Goal: Task Accomplishment & Management: Use online tool/utility

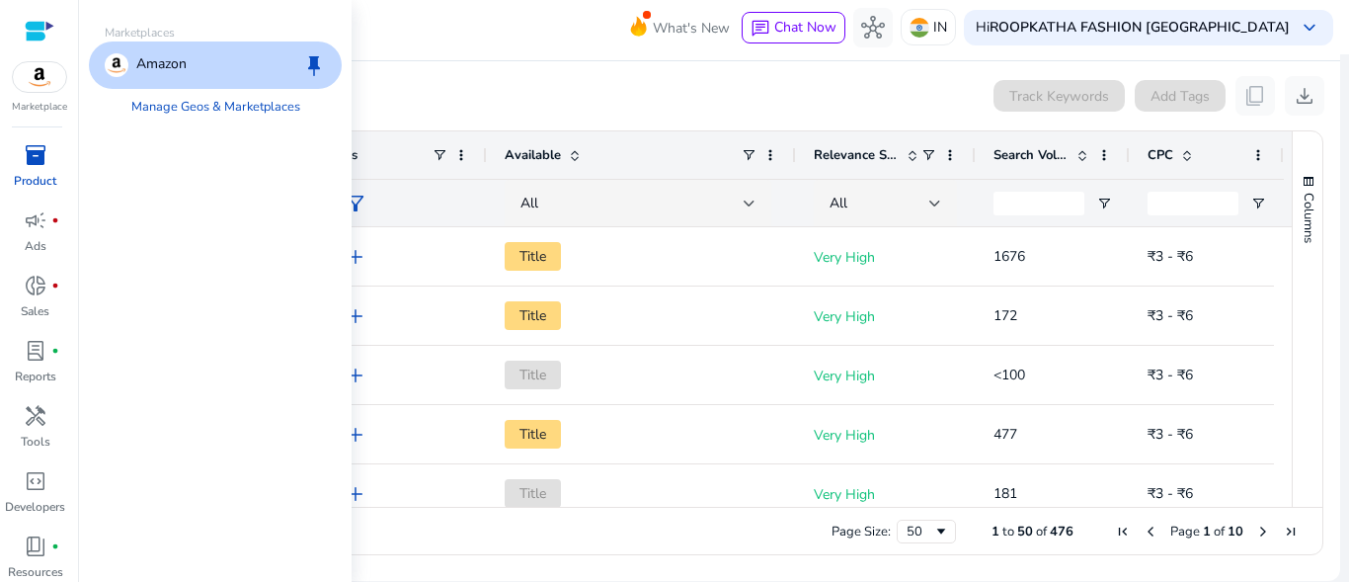
click at [42, 79] on img at bounding box center [39, 77] width 53 height 30
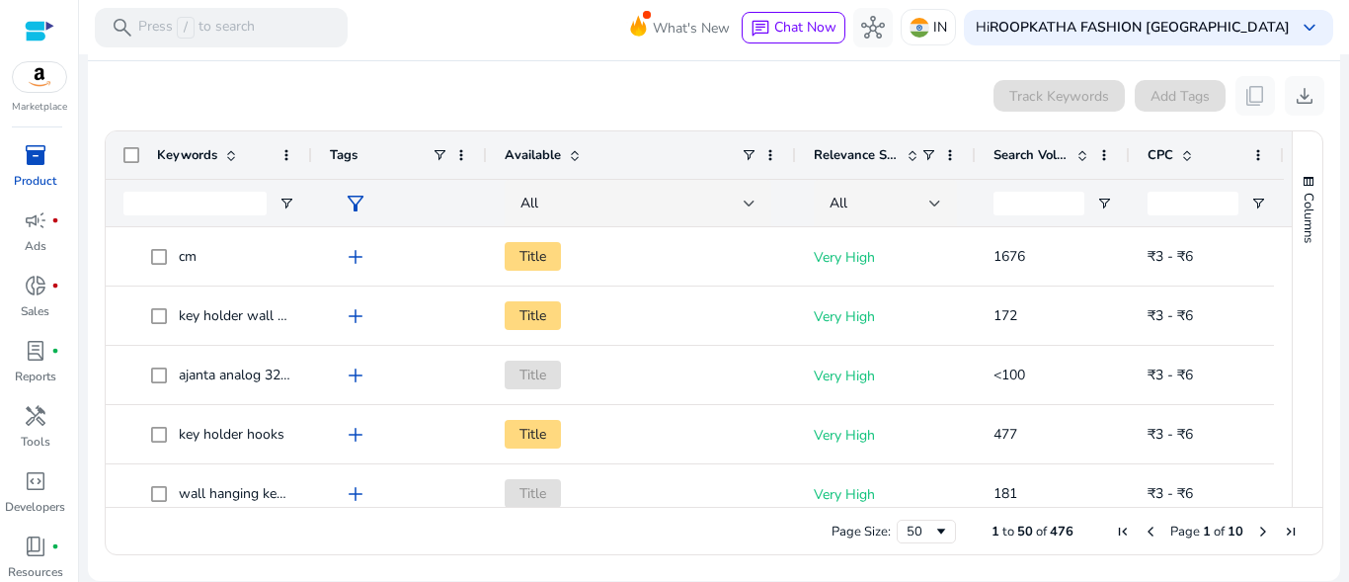
click at [569, 91] on div "Track Keywords Add Tags content_copy download" at bounding box center [714, 95] width 1220 height 39
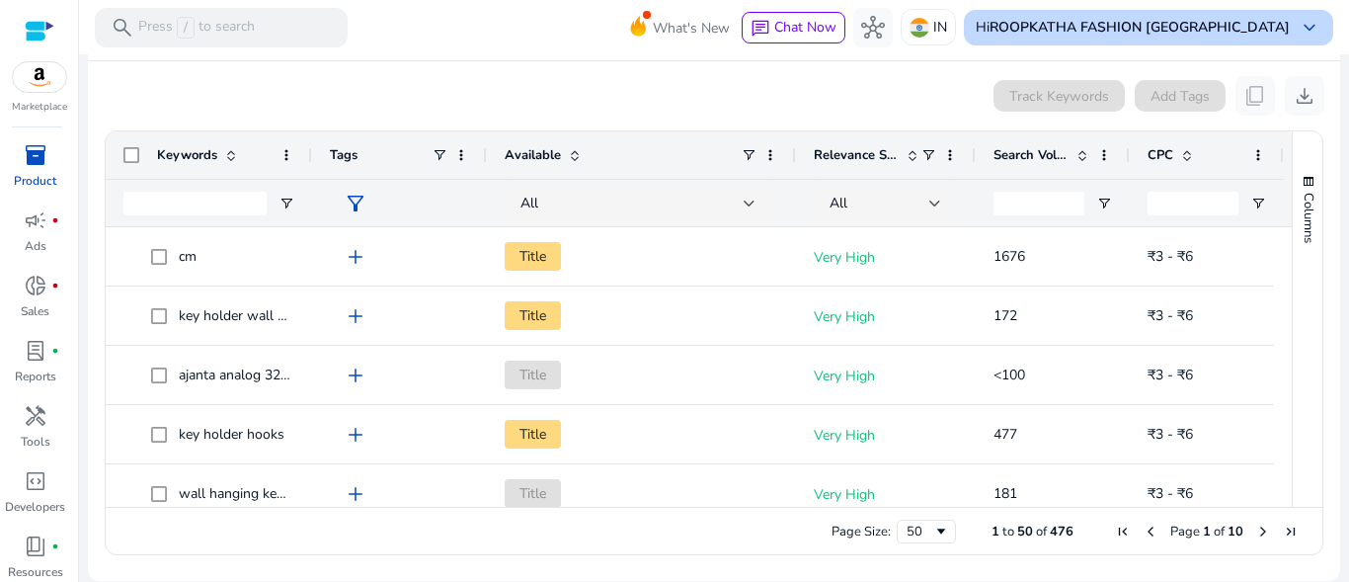
click at [1249, 33] on b "ROOPKATHA FASHION [GEOGRAPHIC_DATA]" at bounding box center [1139, 27] width 300 height 19
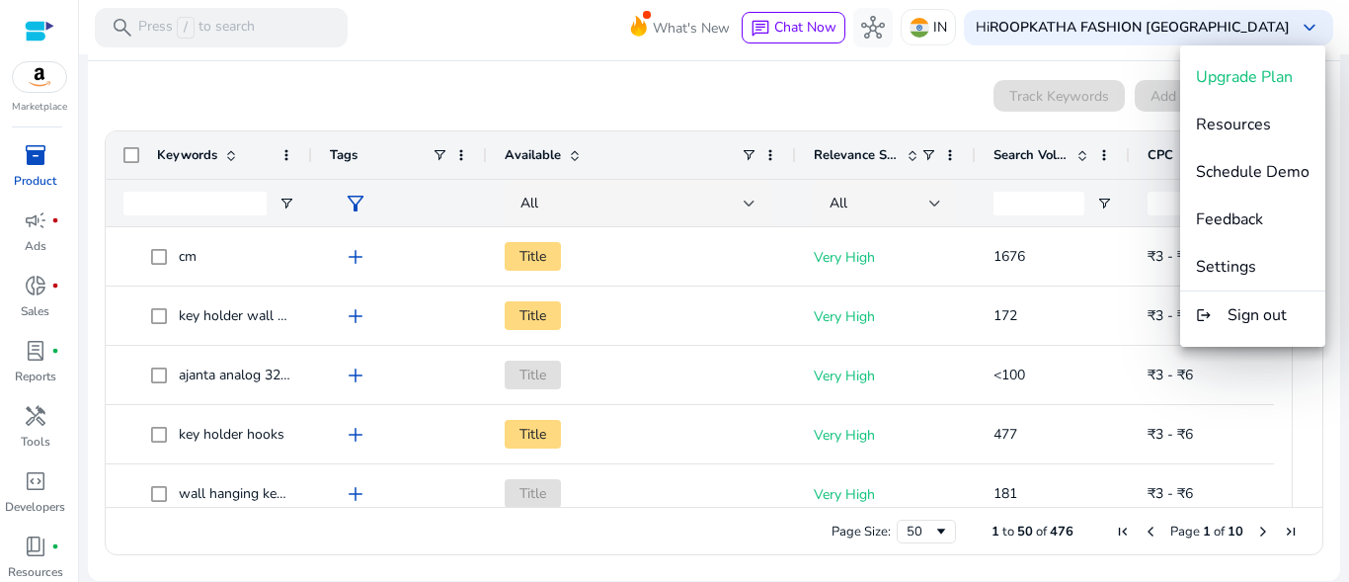
click at [34, 181] on div at bounding box center [674, 291] width 1349 height 582
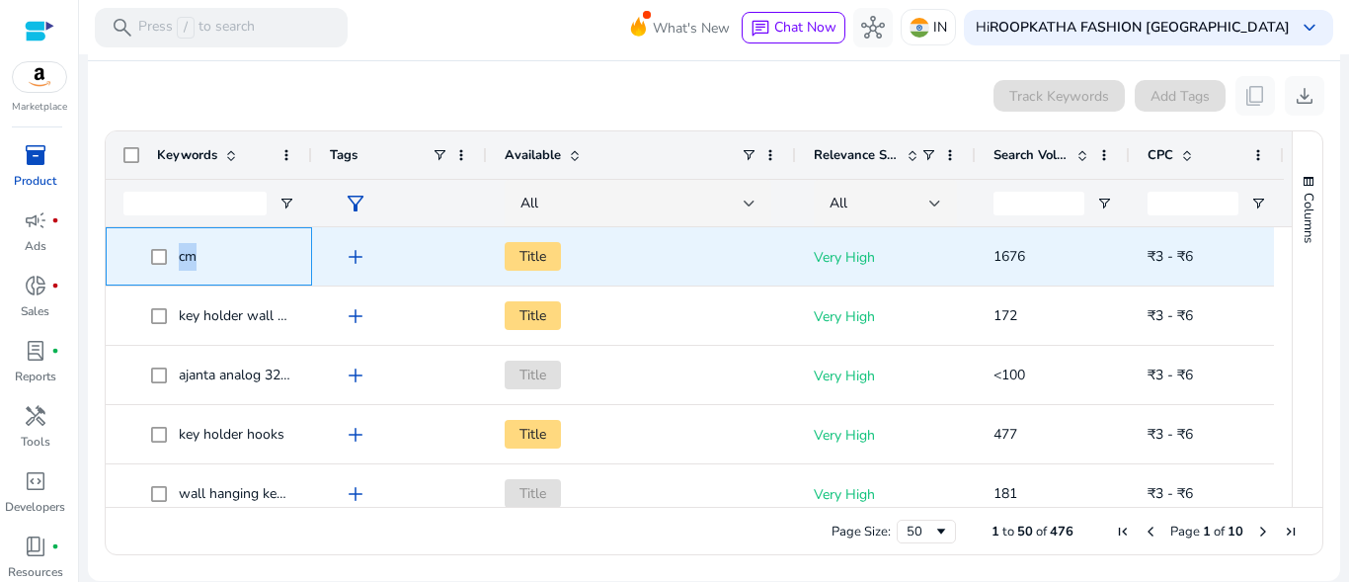
drag, startPoint x: 207, startPoint y: 257, endPoint x: 179, endPoint y: 259, distance: 28.7
click at [179, 259] on span "cm" at bounding box center [222, 256] width 143 height 40
